Goal: Task Accomplishment & Management: Manage account settings

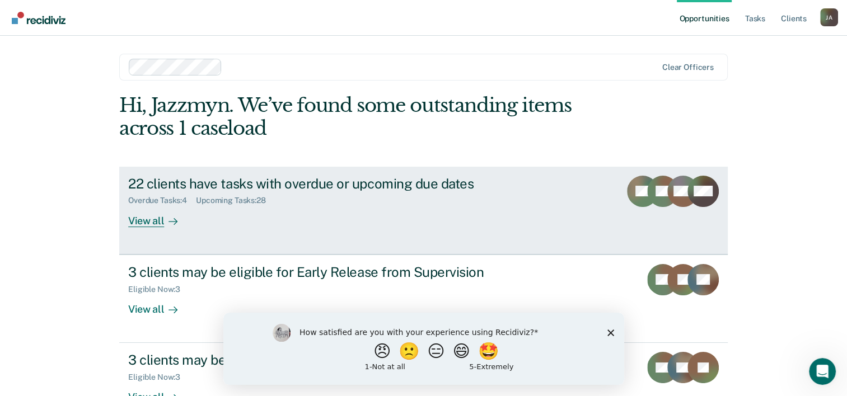
click at [142, 214] on div "View all" at bounding box center [159, 216] width 63 height 22
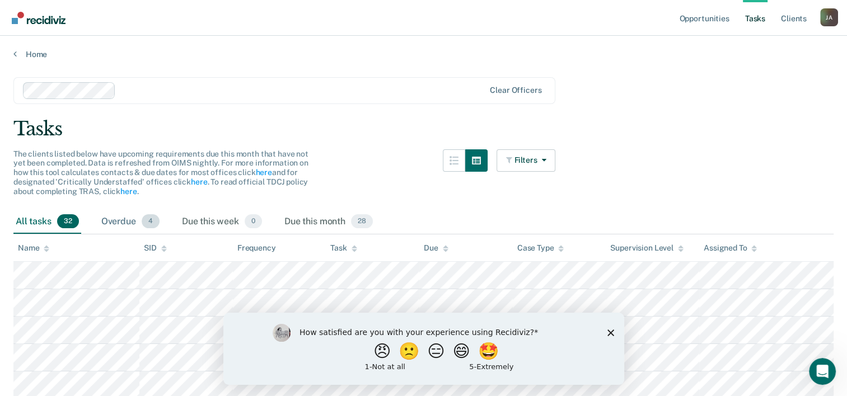
click at [107, 215] on div "Overdue 4" at bounding box center [130, 222] width 63 height 25
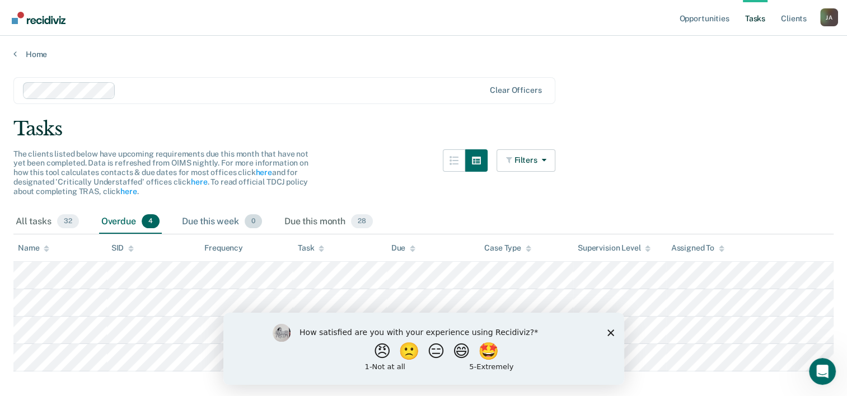
click at [202, 220] on div "Due this week 0" at bounding box center [222, 222] width 85 height 25
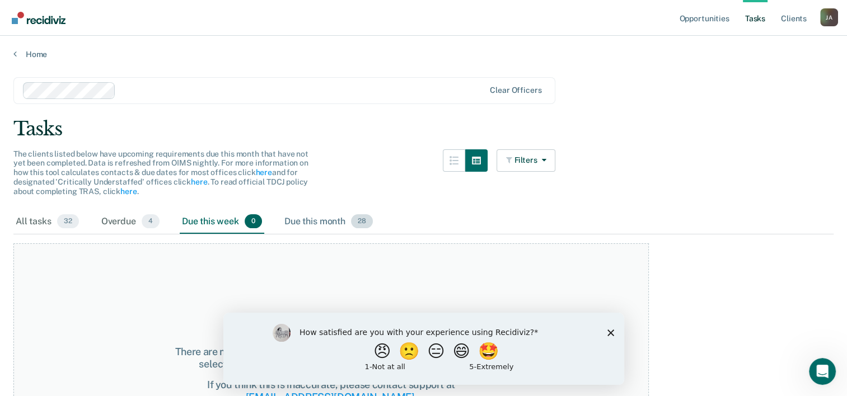
click at [330, 217] on div "Due this month 28" at bounding box center [328, 222] width 93 height 25
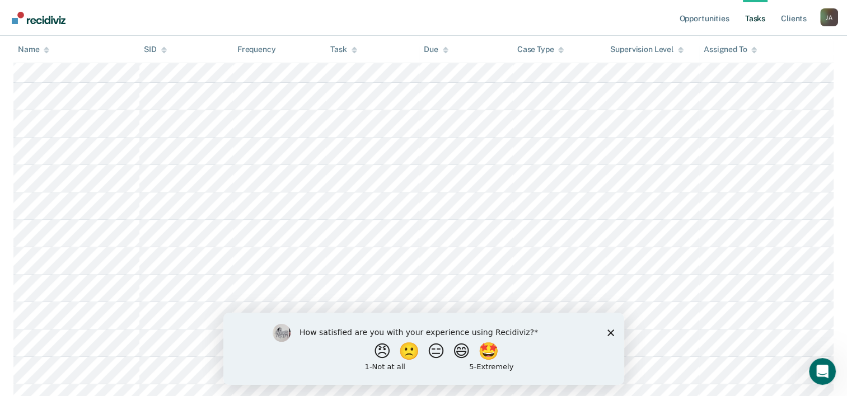
scroll to position [370, 0]
